Goal: Communication & Community: Ask a question

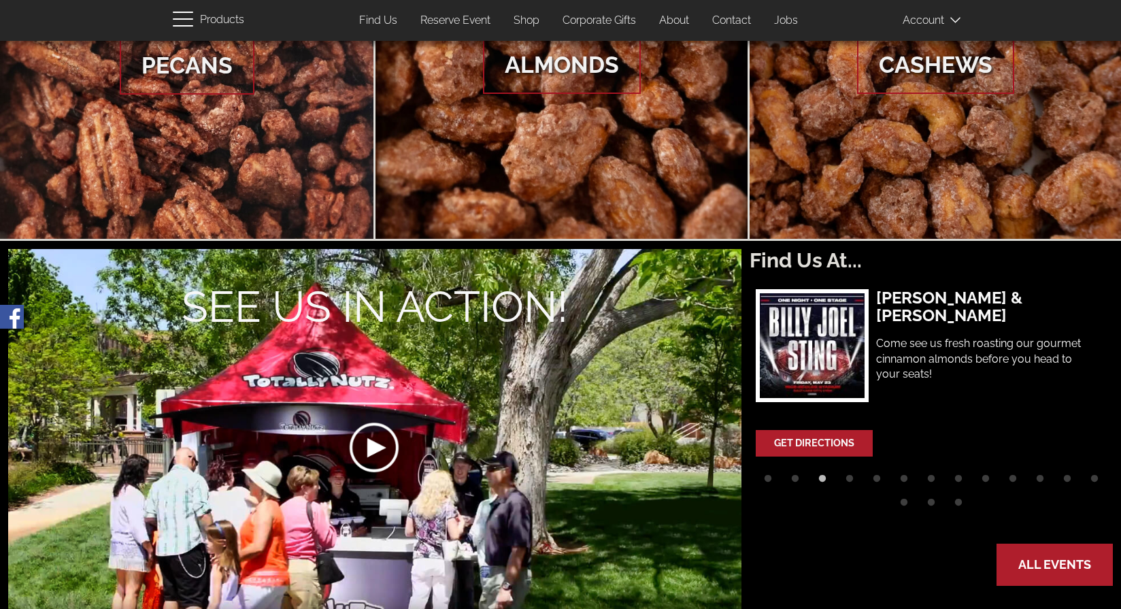
scroll to position [267, 0]
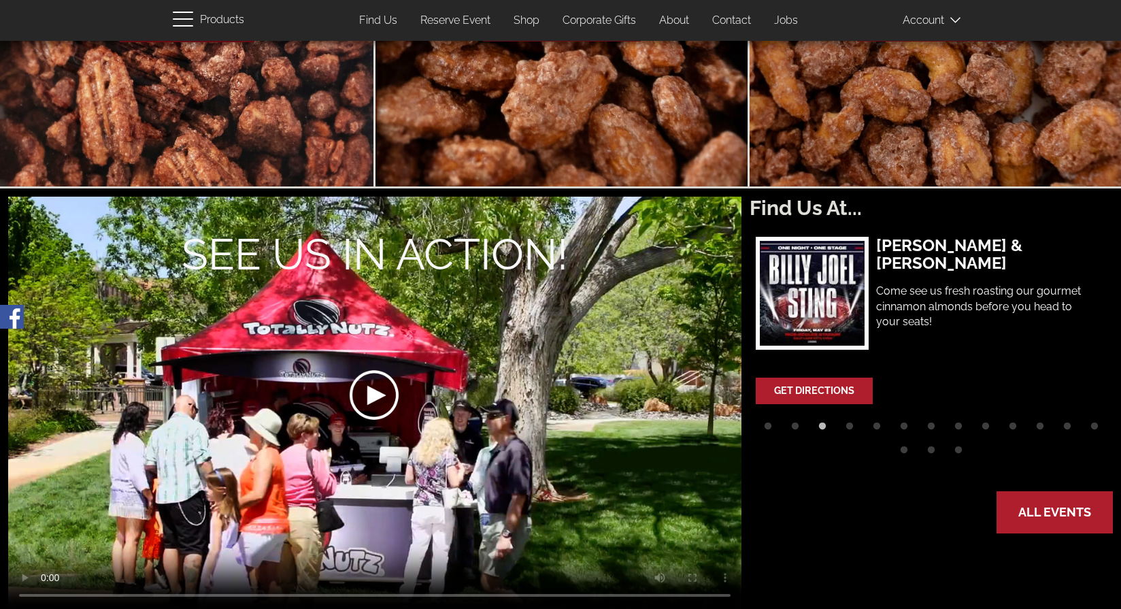
click at [375, 387] on div at bounding box center [373, 395] width 367 height 209
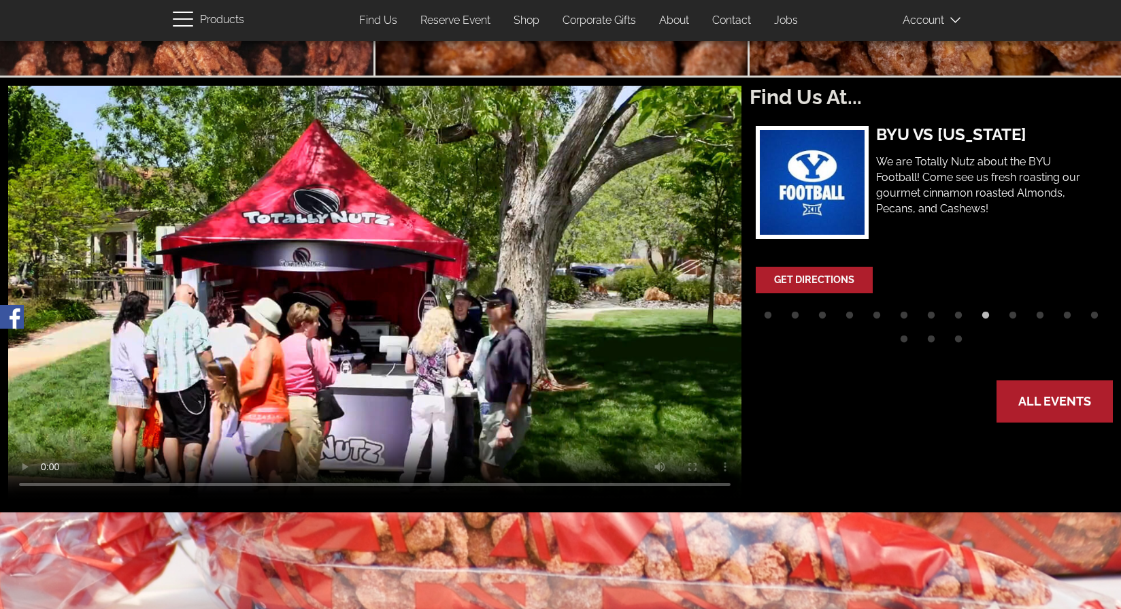
scroll to position [375, 0]
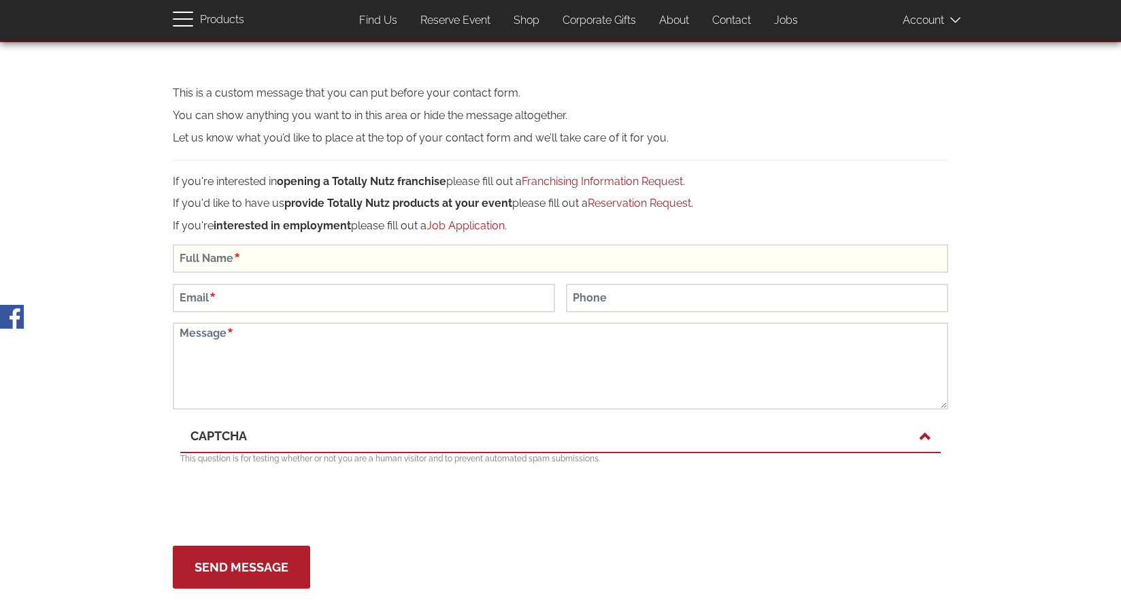
scroll to position [138, 0]
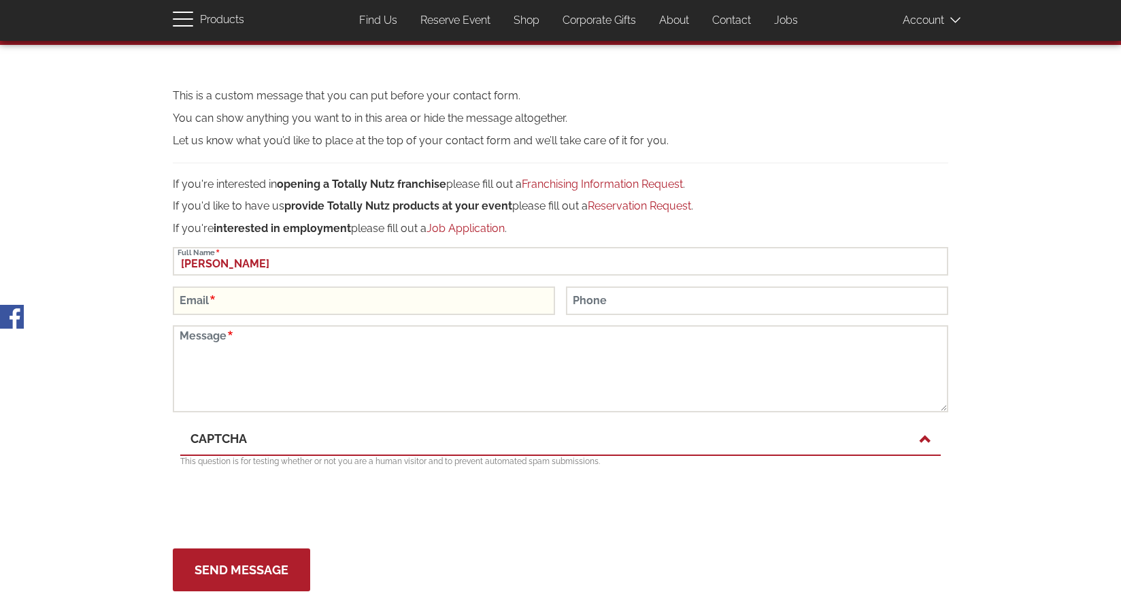
type input "[PERSON_NAME]"
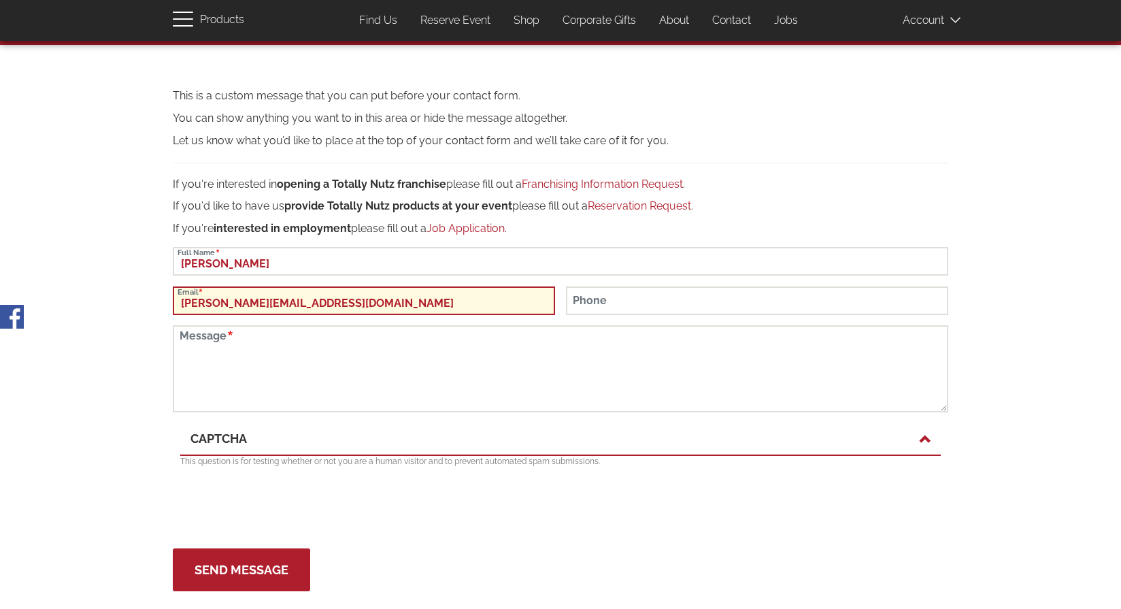
type input "jessica@northridge-valley.com"
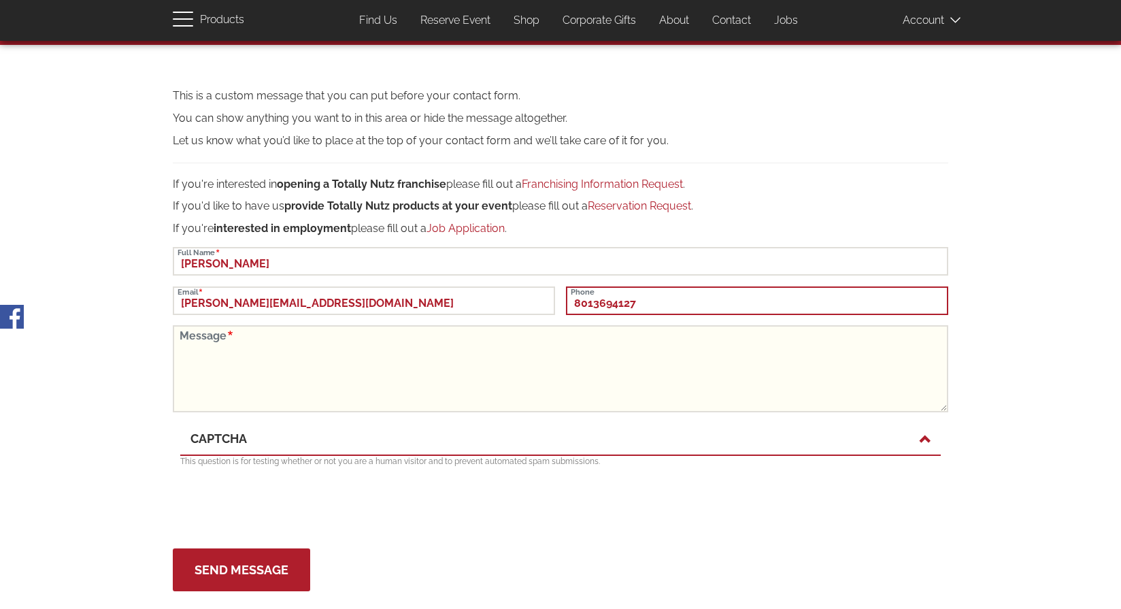
type input "8013694127"
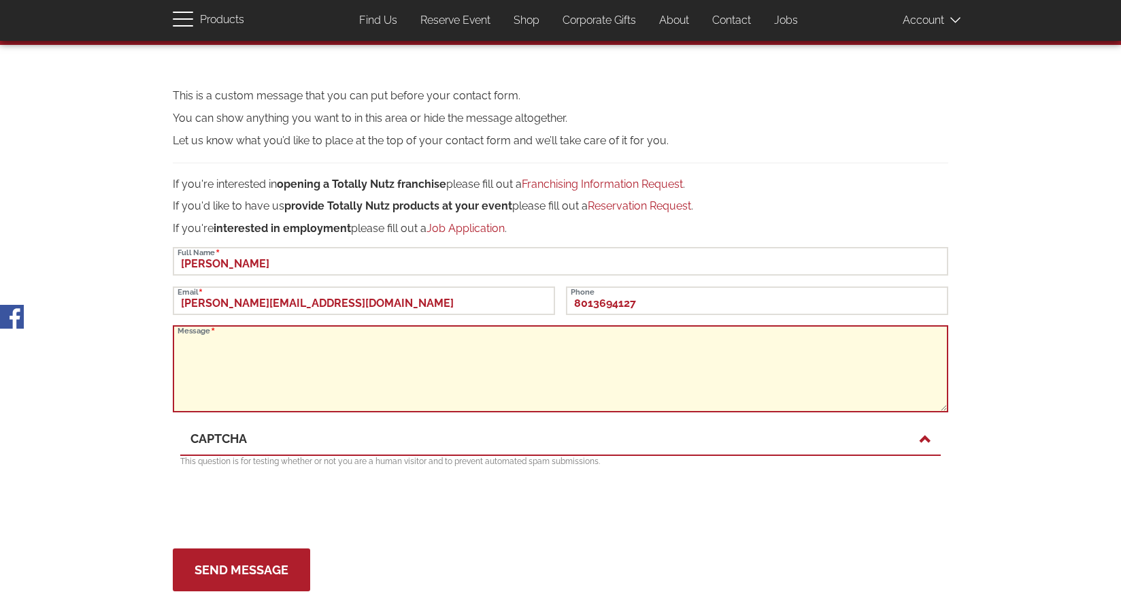
click at [474, 348] on textarea "Message" at bounding box center [560, 368] width 775 height 87
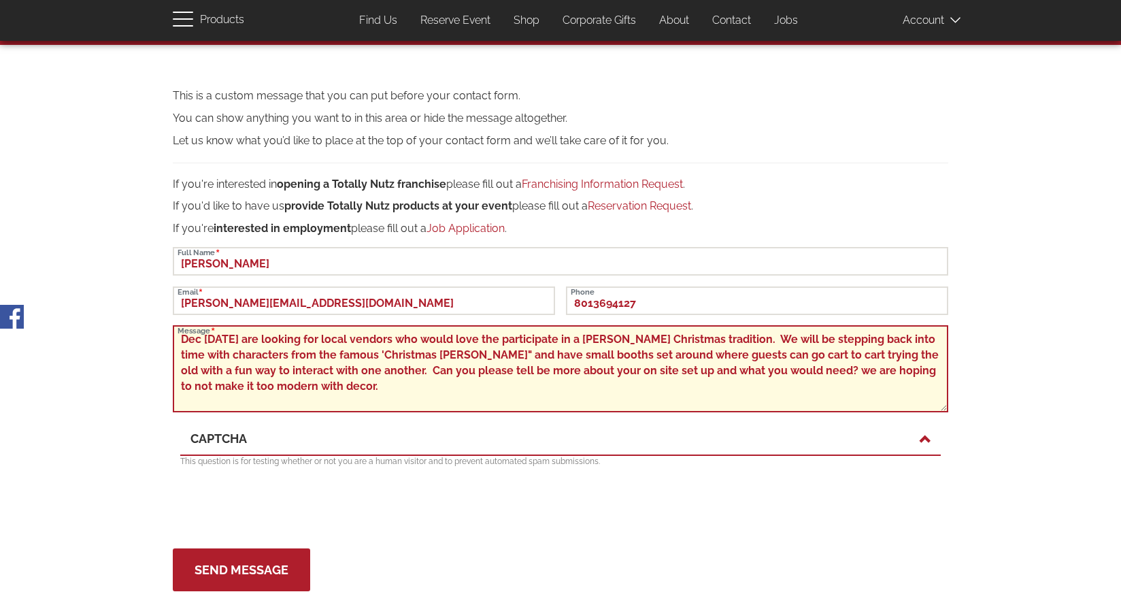
click at [818, 368] on textarea "Dec 12/13th we are looking for local vendors who would love the participate in …" at bounding box center [560, 368] width 775 height 87
click at [564, 378] on textarea "Dec 12/13th we are looking for local vendors who would love the participate in …" at bounding box center [560, 368] width 775 height 87
click at [405, 352] on textarea "Dec 12/13th we are looking for local vendors who would love the participate in …" at bounding box center [560, 368] width 775 height 87
click at [380, 379] on textarea "Dec 12/13th we are looking for local vendors who would love the participate in …" at bounding box center [560, 368] width 775 height 87
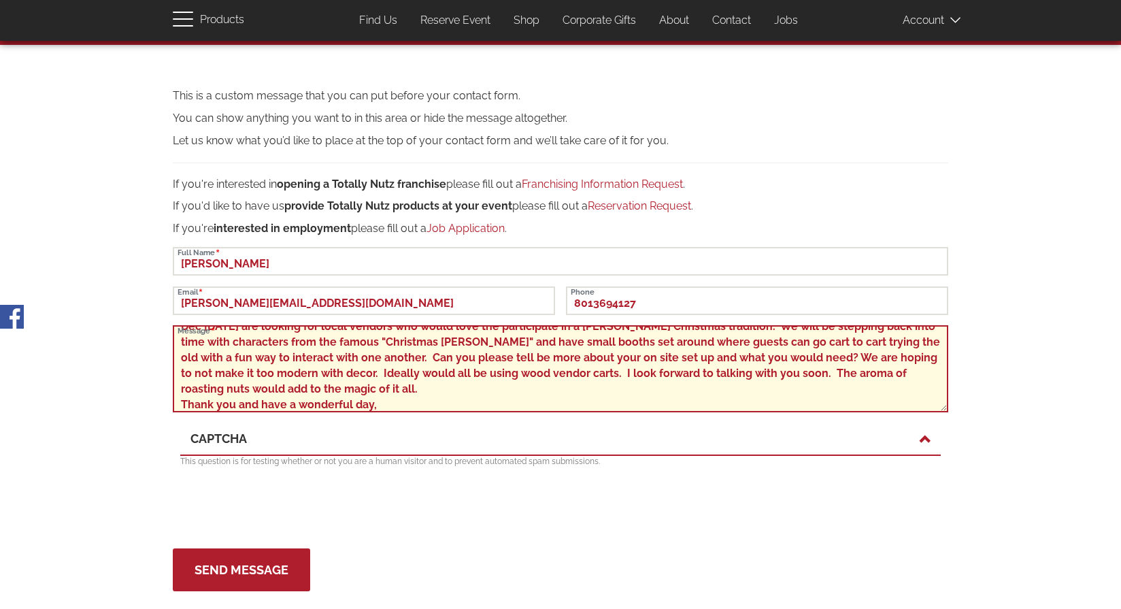
scroll to position [28, 0]
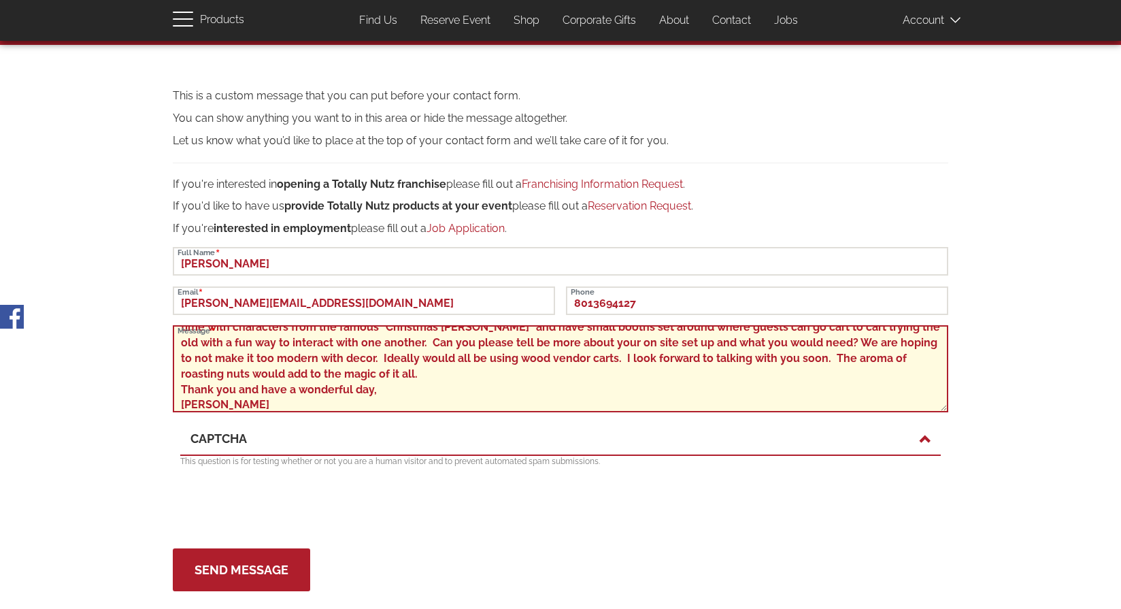
type textarea "Dec 12/13th we are looking for local vendors who would love the participate in …"
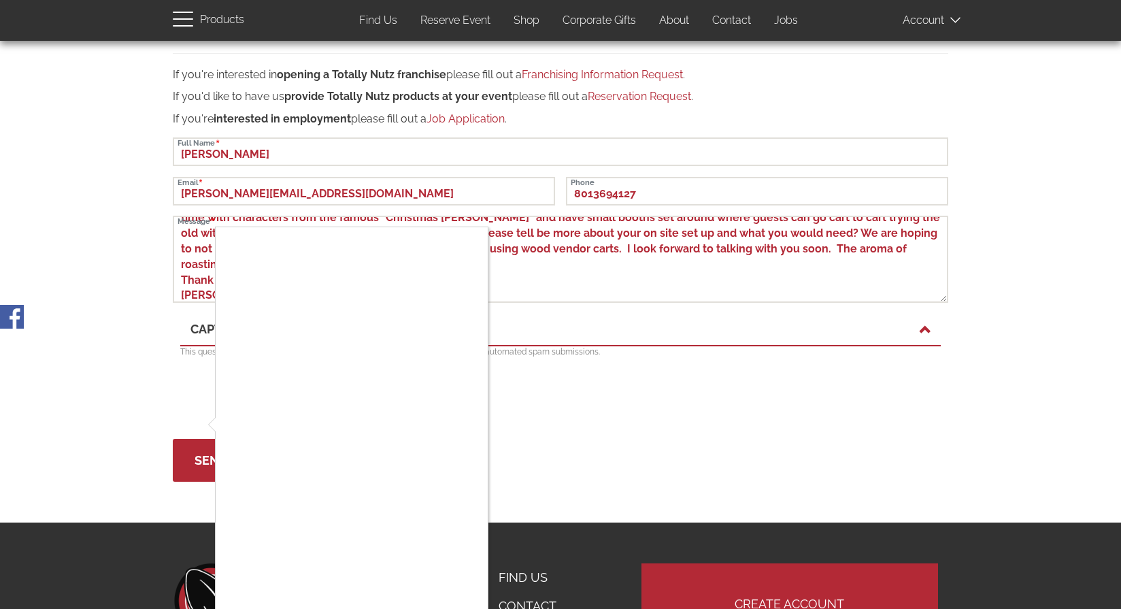
scroll to position [355, 0]
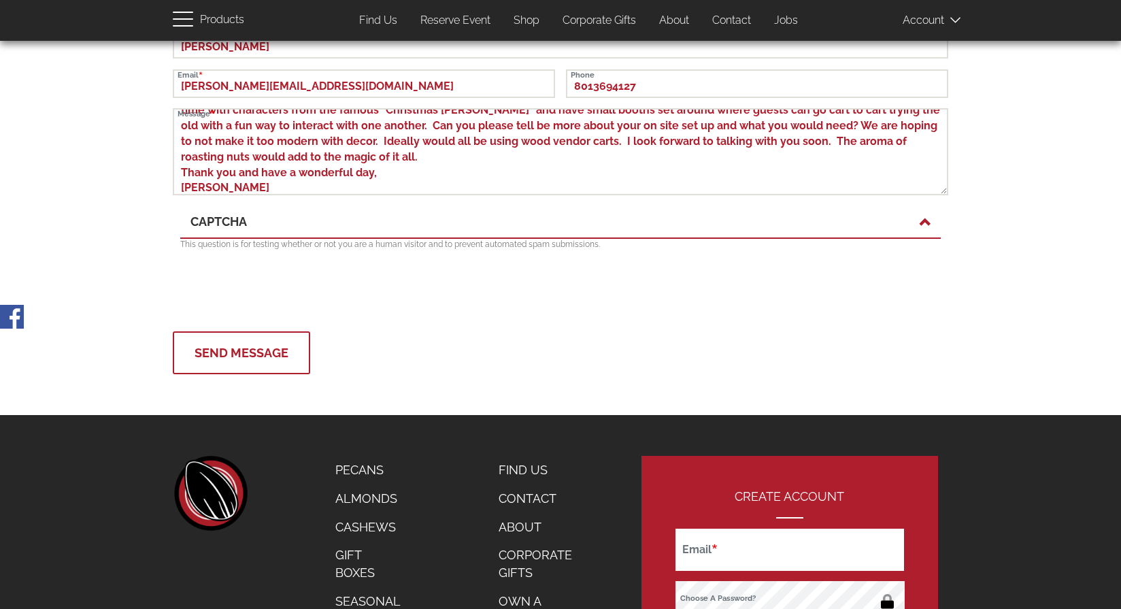
click at [220, 353] on button "Send Message" at bounding box center [241, 352] width 137 height 43
